Goal: Transaction & Acquisition: Subscribe to service/newsletter

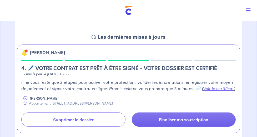
scroll to position [90, 0]
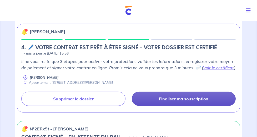
click at [187, 100] on p "Finaliser ma souscription" at bounding box center [184, 98] width 50 height 5
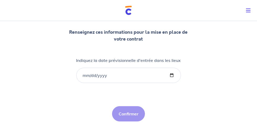
scroll to position [60, 0]
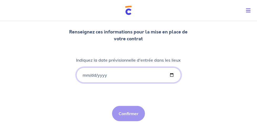
click at [83, 74] on input "Indiquez la date prévisionnelle d'entrée dans les lieux" at bounding box center [128, 74] width 105 height 15
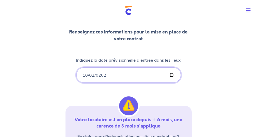
type input "[DATE]"
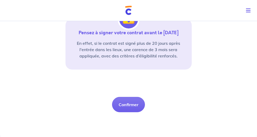
scroll to position [151, 0]
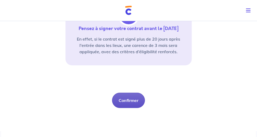
click at [127, 102] on button "Confirmer" at bounding box center [128, 100] width 33 height 15
select select "FR"
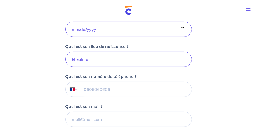
scroll to position [120, 0]
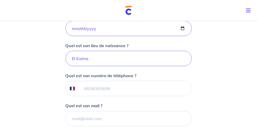
click at [84, 89] on input "tel" at bounding box center [135, 88] width 114 height 15
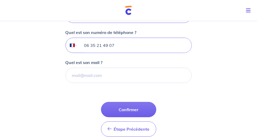
scroll to position [165, 0]
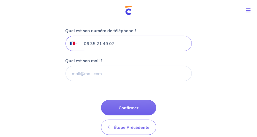
type input "06 35 21 49 07"
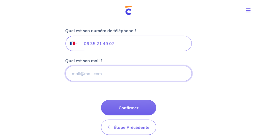
click at [88, 72] on input "Quel est son mail ?" at bounding box center [129, 73] width 126 height 15
paste input "[EMAIL_ADDRESS][DOMAIN_NAME]"
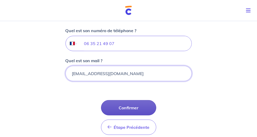
type input "[EMAIL_ADDRESS][DOMAIN_NAME]"
click at [133, 110] on button "Confirmer" at bounding box center [128, 107] width 55 height 15
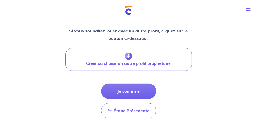
scroll to position [242, 0]
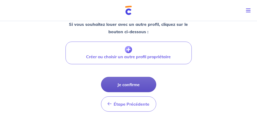
click at [117, 78] on button "Je confirme" at bounding box center [128, 84] width 55 height 15
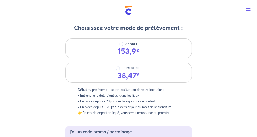
scroll to position [60, 0]
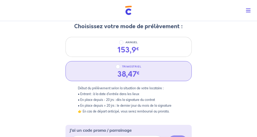
click at [141, 71] on div "38,47 €" at bounding box center [128, 74] width 31 height 9
radio input "true"
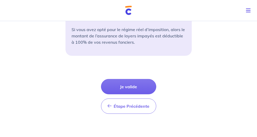
scroll to position [238, 0]
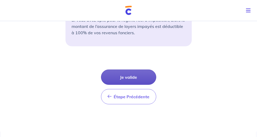
click at [133, 74] on button "Je valide" at bounding box center [128, 77] width 55 height 15
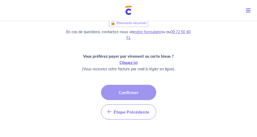
scroll to position [211, 0]
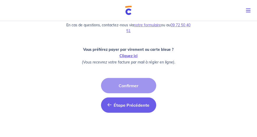
click at [120, 104] on span "Étape Précédente" at bounding box center [132, 104] width 36 height 5
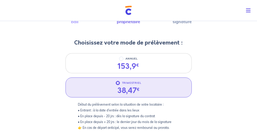
scroll to position [60, 0]
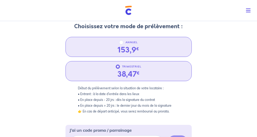
click at [130, 46] on div "153,9 €" at bounding box center [129, 50] width 22 height 9
radio input "true"
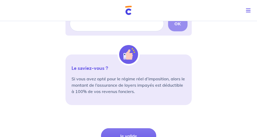
scroll to position [226, 0]
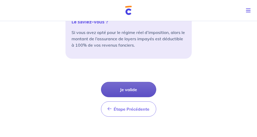
click at [129, 89] on button "Je valide" at bounding box center [128, 89] width 55 height 15
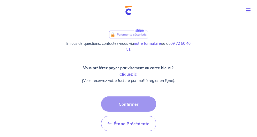
scroll to position [195, 0]
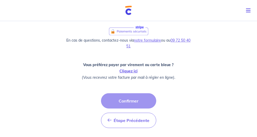
click at [128, 100] on div "Étape Précédente Précédent Confirmer Confirmer" at bounding box center [128, 110] width 55 height 35
click at [131, 71] on link "Cliquez ici" at bounding box center [129, 71] width 18 height 5
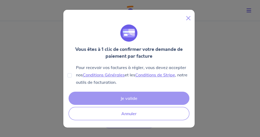
click at [128, 100] on div "Je valide Annuler" at bounding box center [128, 106] width 123 height 31
click at [123, 100] on div "Je valide Annuler" at bounding box center [128, 106] width 123 height 31
click at [103, 77] on link "Conditions Générales" at bounding box center [104, 74] width 42 height 5
click at [165, 76] on link "Conditions de Stripe" at bounding box center [155, 74] width 40 height 5
click at [145, 100] on div "Je valide Annuler" at bounding box center [128, 106] width 123 height 31
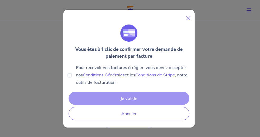
click at [130, 29] on img at bounding box center [128, 32] width 17 height 17
click at [68, 76] on input "Pour recevoir vos factures à régler, vous devez accepter nos Conditions Général…" at bounding box center [69, 75] width 4 height 4
checkbox input "true"
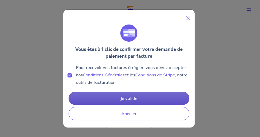
click at [131, 100] on button "Je valide" at bounding box center [128, 98] width 121 height 13
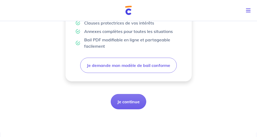
scroll to position [194, 0]
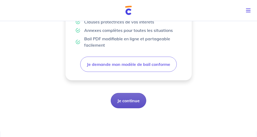
click at [126, 103] on button "Je continue" at bounding box center [129, 100] width 36 height 15
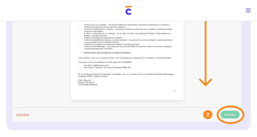
scroll to position [226, 0]
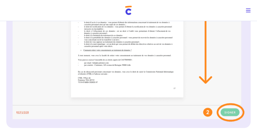
click at [231, 114] on img at bounding box center [129, 21] width 232 height 202
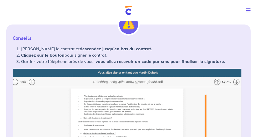
scroll to position [75, 0]
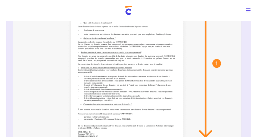
scroll to position [211, 0]
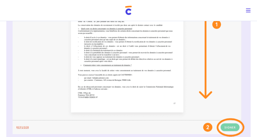
click at [206, 96] on img at bounding box center [129, 36] width 232 height 202
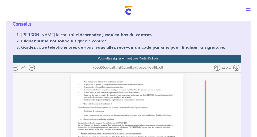
scroll to position [90, 0]
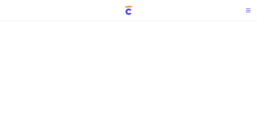
scroll to position [395, 0]
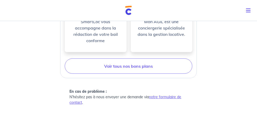
scroll to position [336, 0]
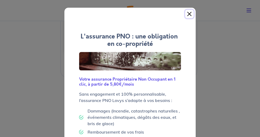
click at [186, 14] on button "Close" at bounding box center [189, 14] width 8 height 8
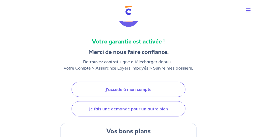
scroll to position [45, 0]
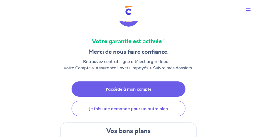
click at [124, 89] on link "J'accède à mon compte" at bounding box center [129, 88] width 114 height 15
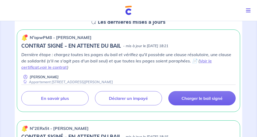
scroll to position [75, 0]
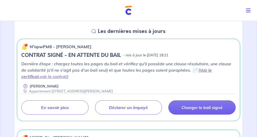
click at [209, 70] on link "Voir le certificat" at bounding box center [116, 73] width 191 height 12
click at [67, 74] on link "voir le contrat" at bounding box center [53, 76] width 27 height 5
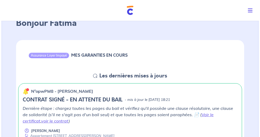
scroll to position [0, 0]
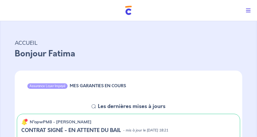
click at [250, 9] on icon "Toggle navigation" at bounding box center [248, 10] width 5 height 5
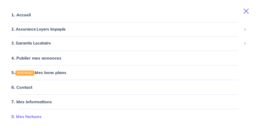
scroll to position [37, 0]
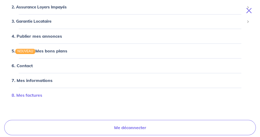
click at [39, 95] on link "8. Mes factures" at bounding box center [27, 94] width 31 height 5
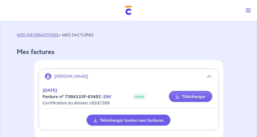
click at [149, 121] on button "Télécharger toutes mes factures" at bounding box center [129, 120] width 84 height 11
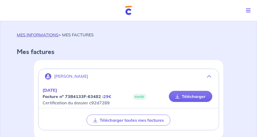
click at [33, 36] on link "MES INFORMATIONS" at bounding box center [38, 34] width 42 height 5
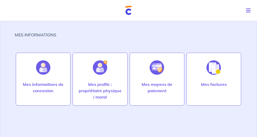
click at [249, 12] on icon "Toggle navigation" at bounding box center [248, 10] width 5 height 5
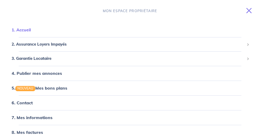
click at [28, 32] on link "1. Accueil" at bounding box center [21, 29] width 19 height 5
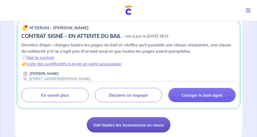
scroll to position [135, 0]
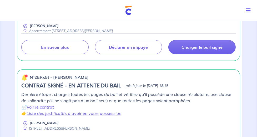
click at [249, 11] on icon "Toggle navigation" at bounding box center [248, 10] width 5 height 5
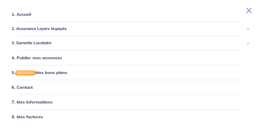
scroll to position [37, 0]
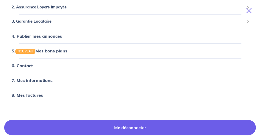
click at [116, 126] on link "Me déconnecter" at bounding box center [129, 127] width 251 height 15
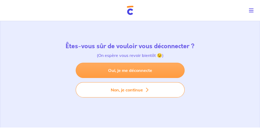
click at [130, 71] on link "Oui, je me déconnecte" at bounding box center [130, 70] width 109 height 15
